Goal: Transaction & Acquisition: Purchase product/service

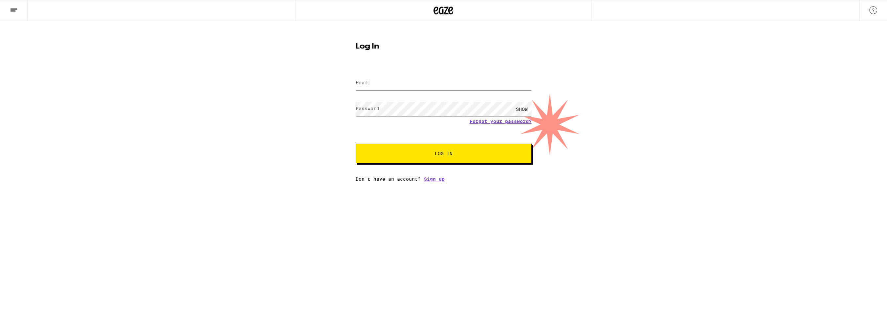
click at [383, 89] on input "Email" at bounding box center [444, 83] width 176 height 15
type input "[EMAIL_ADDRESS][DOMAIN_NAME]"
click at [356, 144] on button "Log In" at bounding box center [444, 154] width 176 height 20
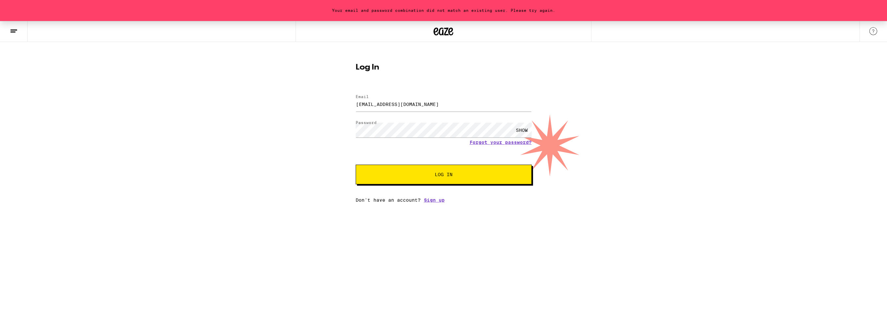
click at [518, 131] on div "SHOW" at bounding box center [522, 130] width 20 height 15
click at [356, 165] on button "Log In" at bounding box center [444, 175] width 176 height 20
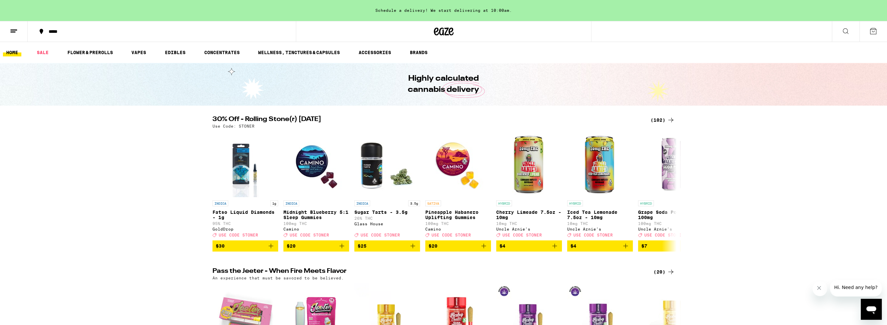
click at [654, 123] on div "(102)" at bounding box center [662, 120] width 24 height 8
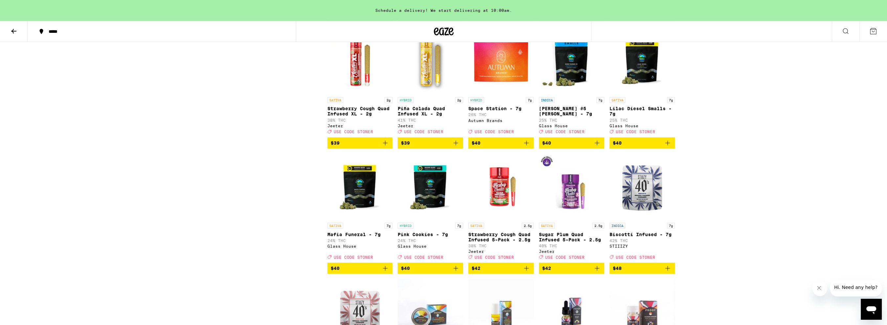
scroll to position [2101, 0]
